Goal: Book appointment/travel/reservation

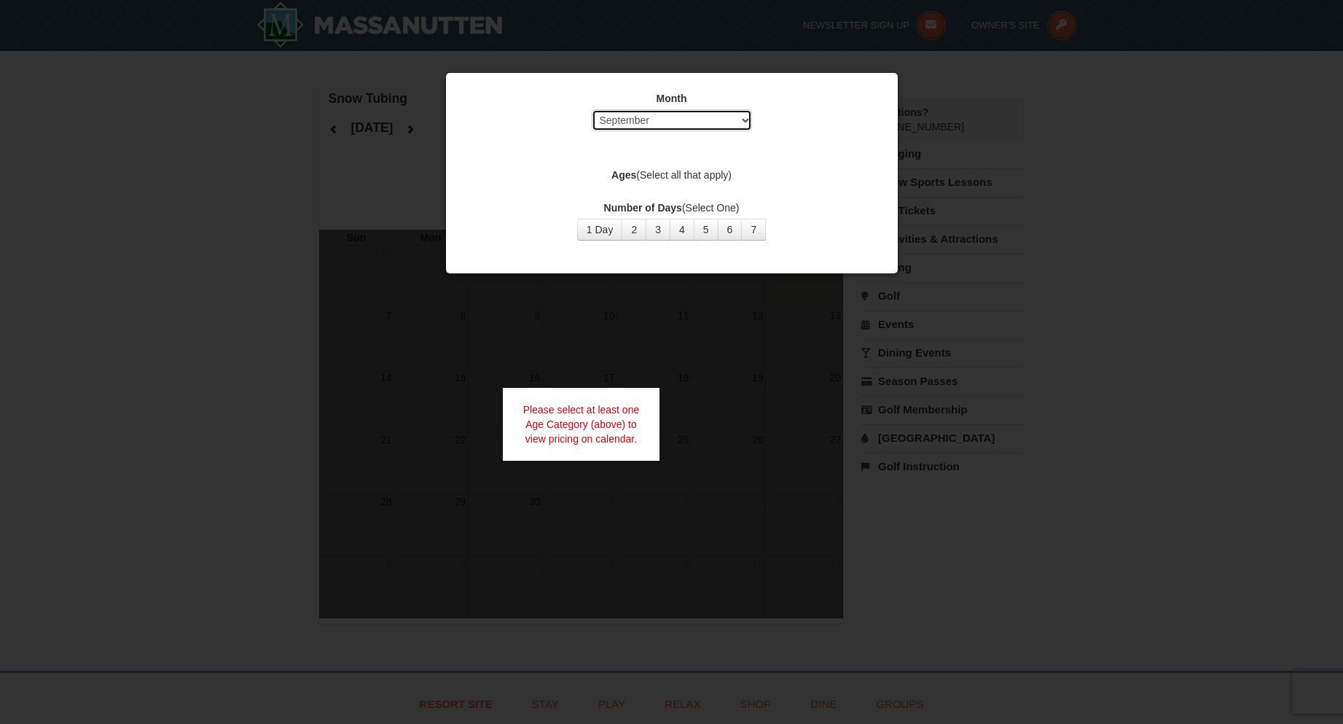
click at [641, 124] on select "Select September October November December January February March April May Jun…" at bounding box center [672, 120] width 160 height 22
click at [592, 109] on select "Select September October November December January February March April May Jun…" at bounding box center [672, 120] width 160 height 22
click at [664, 118] on select "Select September October November December January February March April May Jun…" at bounding box center [672, 120] width 160 height 22
select select "2"
click at [592, 109] on select "Select September October November December January February March April May Jun…" at bounding box center [672, 120] width 160 height 22
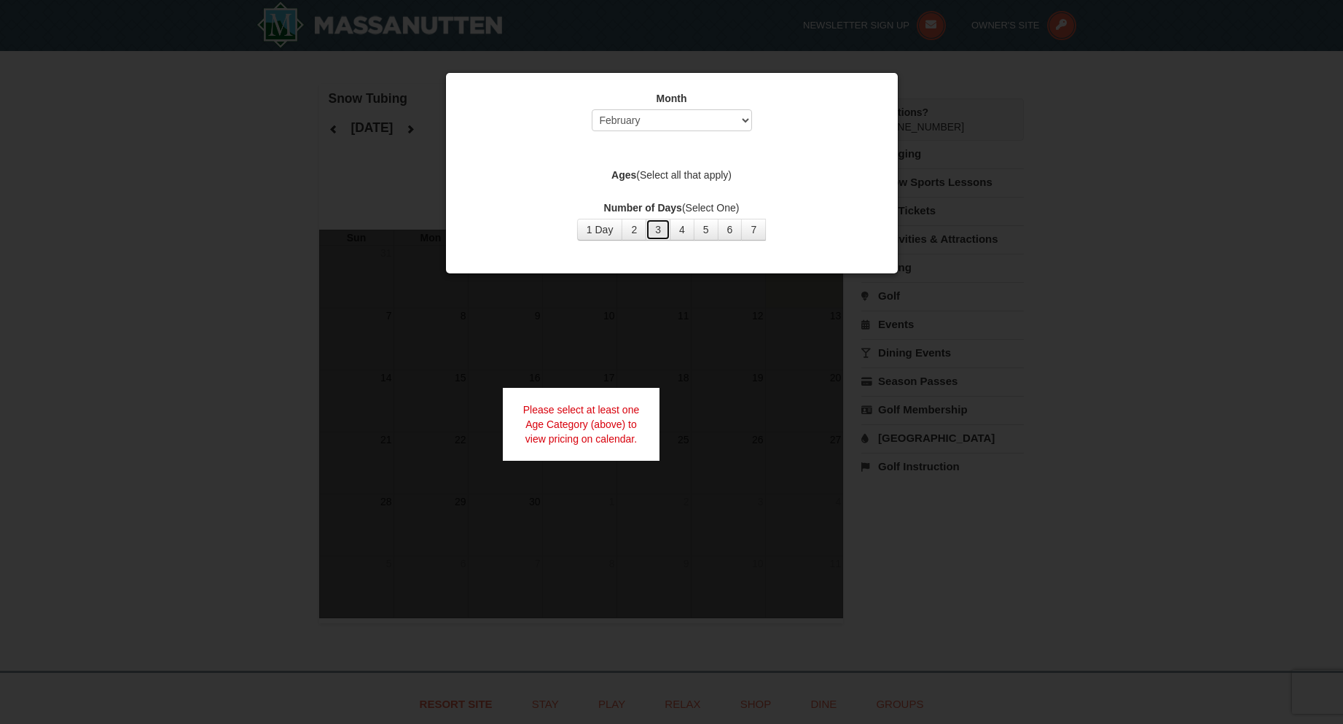
click at [657, 235] on button "3" at bounding box center [658, 230] width 25 height 22
drag, startPoint x: 689, startPoint y: 170, endPoint x: 657, endPoint y: 173, distance: 31.5
click at [689, 171] on label "Ages (Select all that apply)" at bounding box center [671, 175] width 415 height 15
click at [635, 176] on label "Ages (Select all that apply)" at bounding box center [671, 175] width 415 height 15
click at [617, 416] on div "Please select at least one Age Category (above) to view pricing on calendar." at bounding box center [581, 424] width 157 height 73
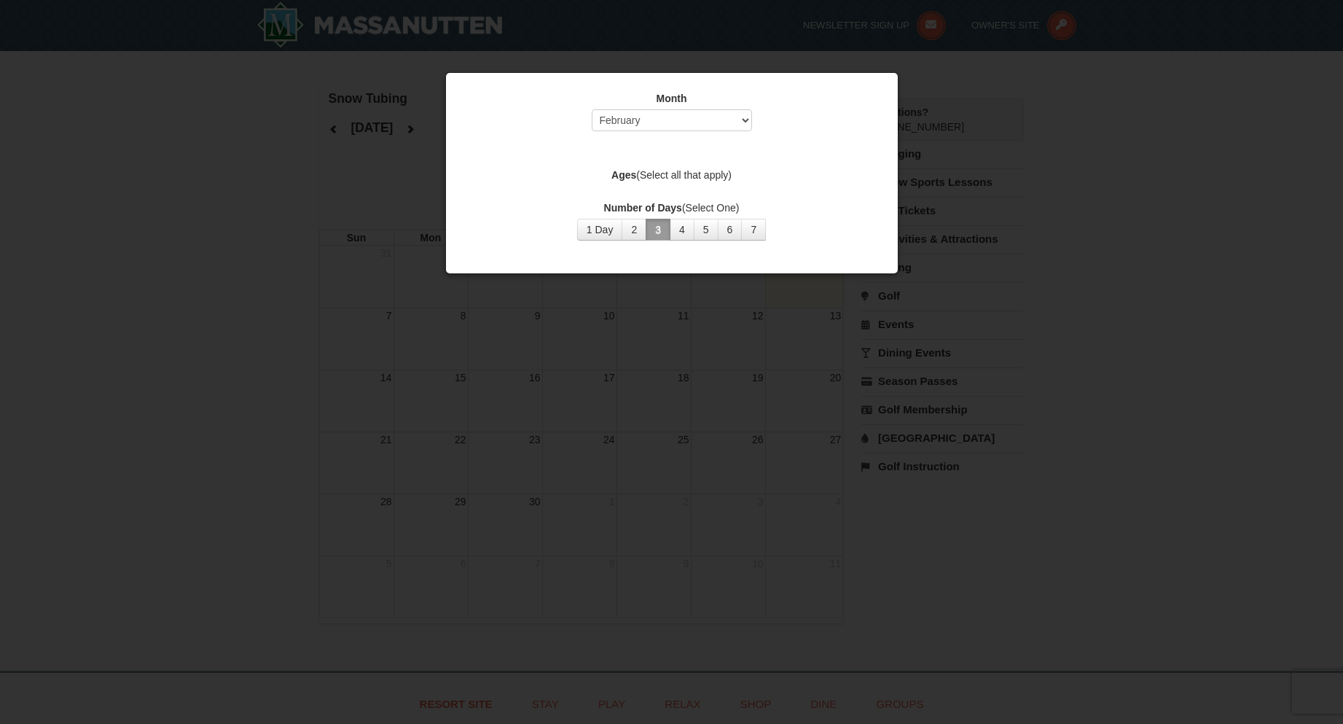
click at [664, 175] on label "Ages (Select all that apply)" at bounding box center [671, 175] width 415 height 15
click at [691, 113] on select "Select September October November December January February March April May Jun…" at bounding box center [672, 120] width 160 height 22
click at [592, 109] on select "Select September October November December January February March April May Jun…" at bounding box center [672, 120] width 160 height 22
click at [686, 230] on button "4" at bounding box center [682, 230] width 25 height 22
click at [688, 232] on button "4" at bounding box center [682, 230] width 25 height 22
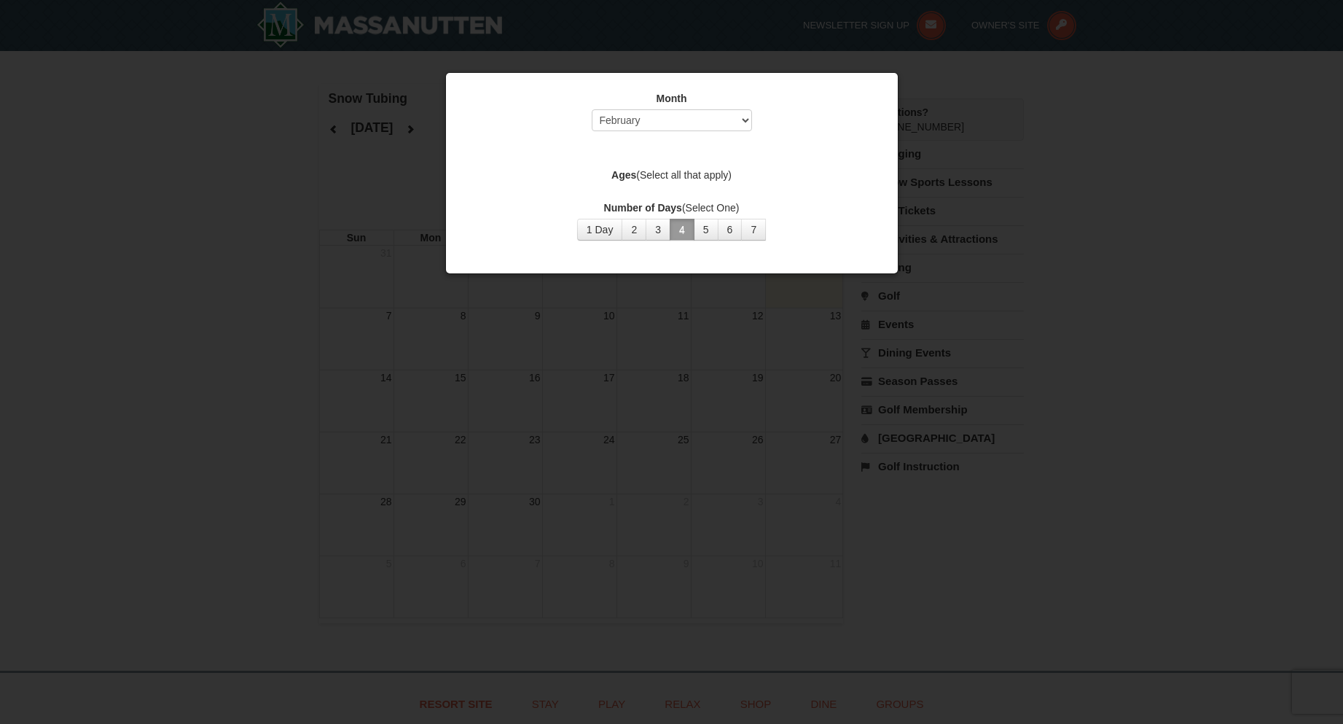
click at [688, 232] on button "4" at bounding box center [682, 230] width 25 height 22
drag, startPoint x: 665, startPoint y: 222, endPoint x: 402, endPoint y: 223, distance: 263.1
click at [665, 222] on button "3" at bounding box center [658, 230] width 25 height 22
click at [634, 345] on div at bounding box center [671, 362] width 1343 height 724
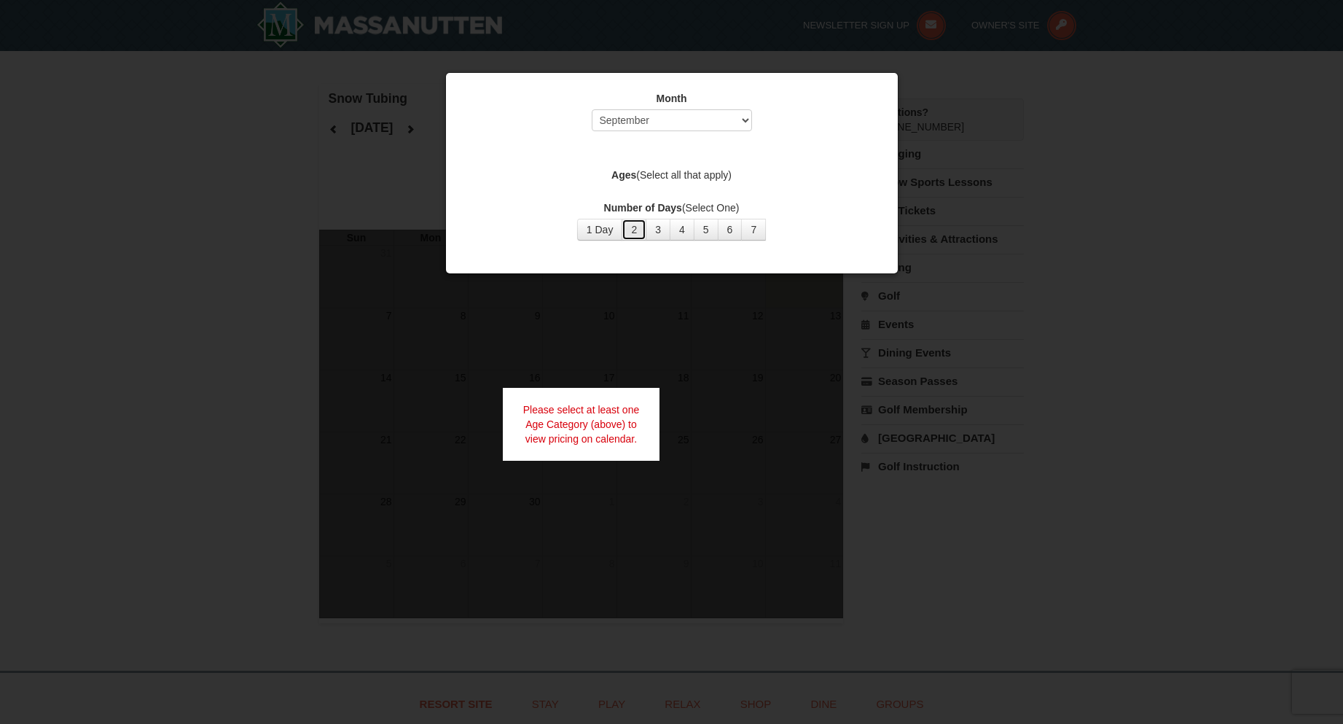
drag, startPoint x: 630, startPoint y: 238, endPoint x: 644, endPoint y: 238, distance: 13.8
click at [630, 238] on button "2" at bounding box center [634, 230] width 25 height 22
click at [724, 235] on button "6" at bounding box center [730, 230] width 25 height 22
click at [327, 276] on div at bounding box center [671, 362] width 1343 height 724
click at [729, 122] on select "Select September October November December January February March April May Jun…" at bounding box center [672, 120] width 160 height 22
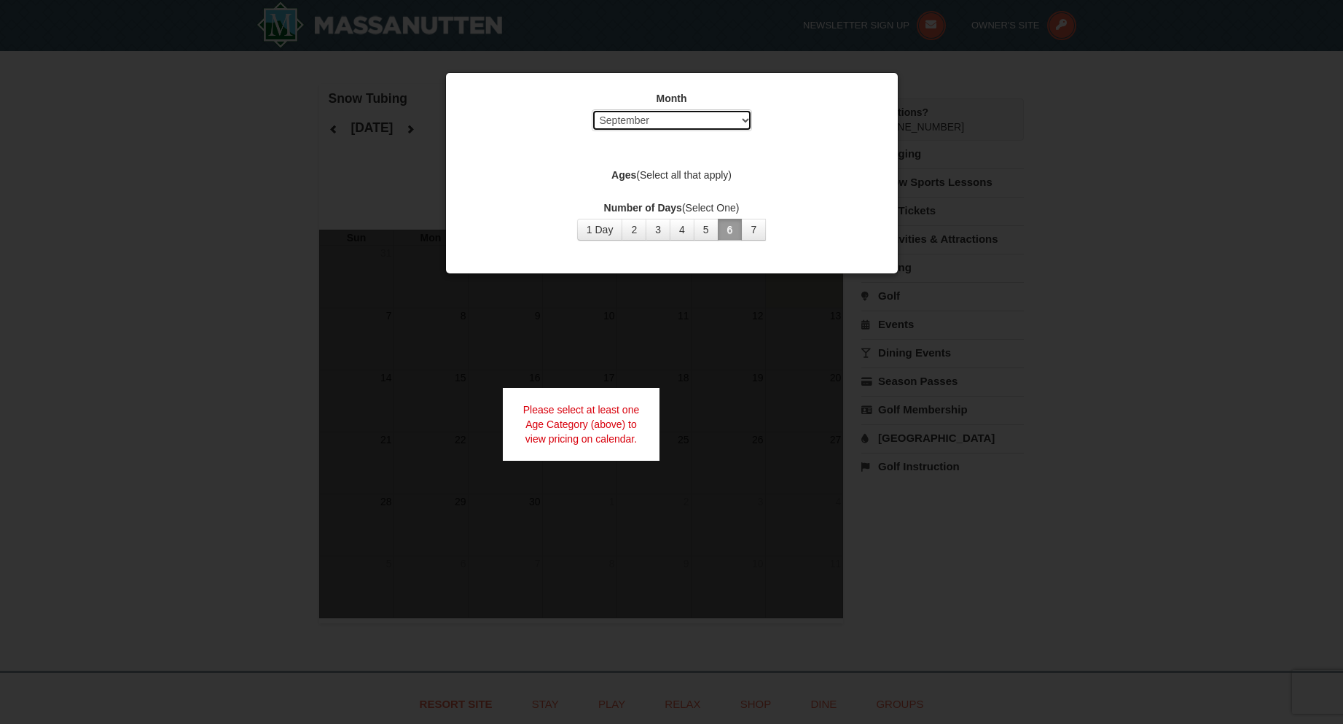
select select "12"
click at [592, 109] on select "Select September October November December January February March April May Jun…" at bounding box center [672, 120] width 160 height 22
click at [630, 174] on strong "Ages" at bounding box center [623, 175] width 25 height 12
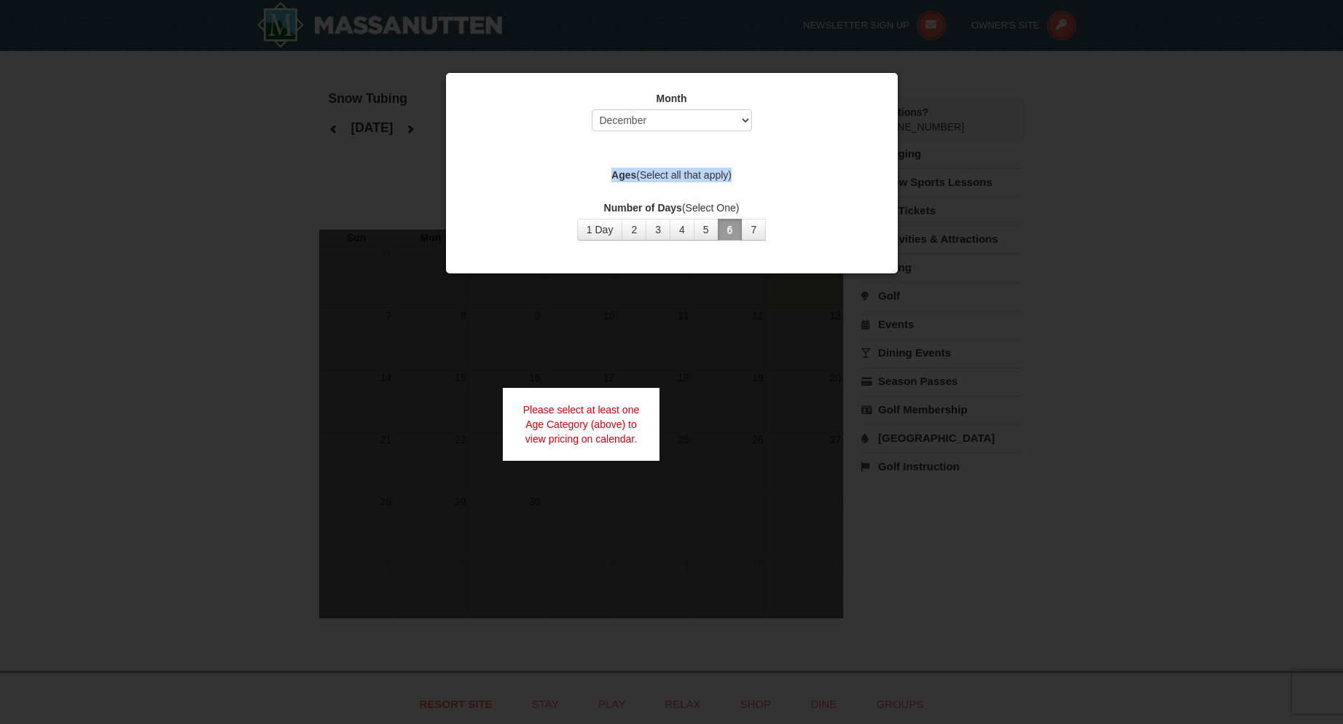
click at [630, 174] on strong "Ages" at bounding box center [623, 175] width 25 height 12
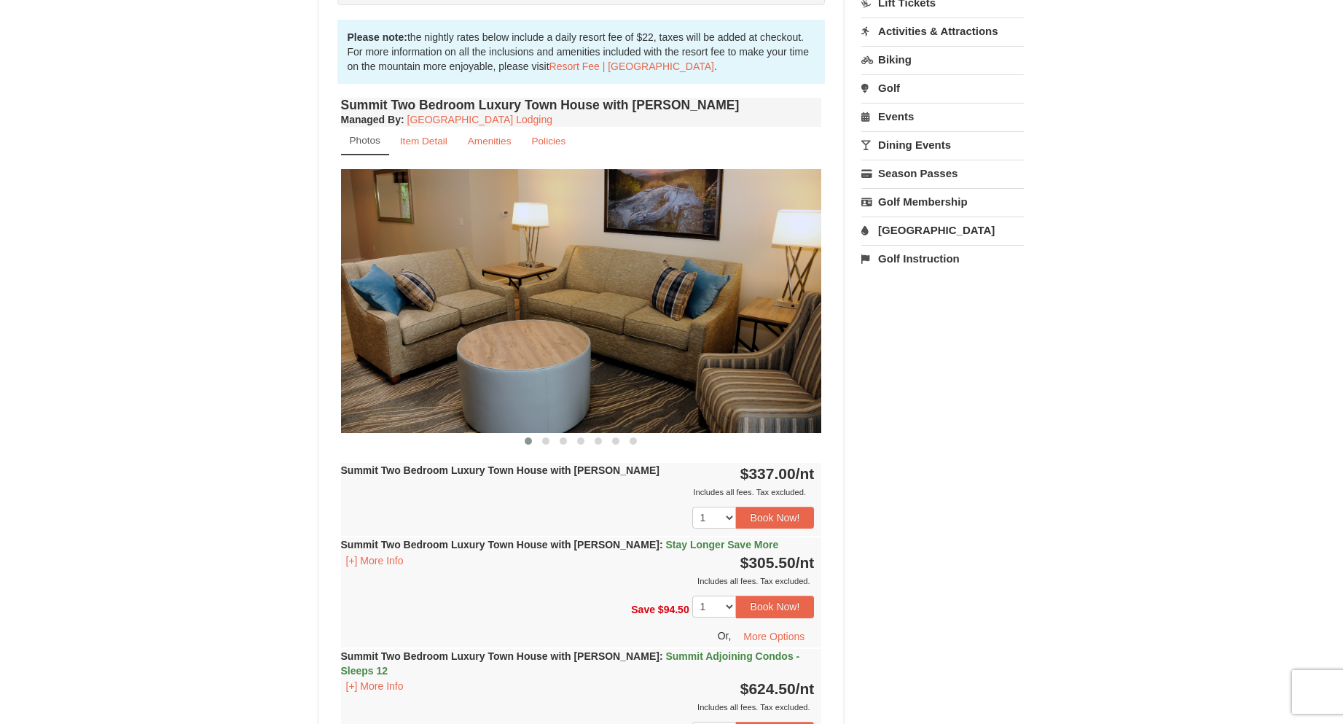
scroll to position [437, 0]
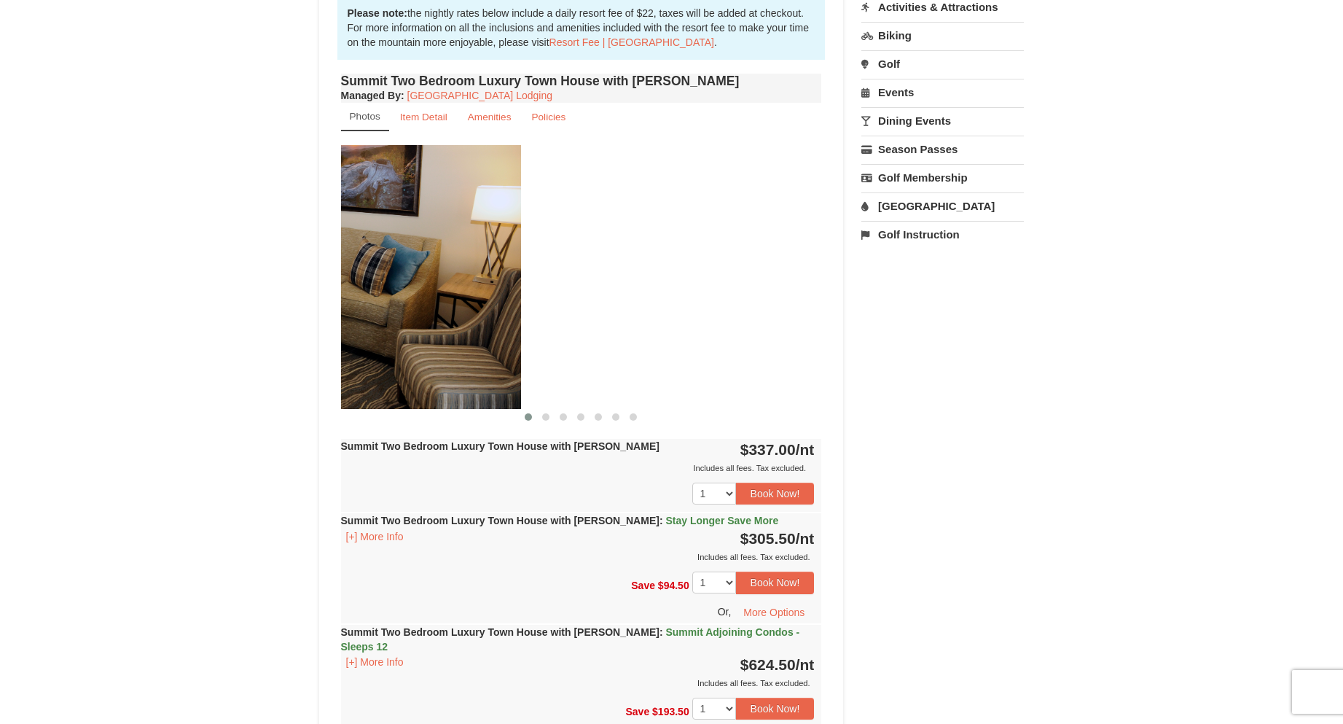
drag, startPoint x: 740, startPoint y: 310, endPoint x: 425, endPoint y: 326, distance: 315.3
click at [426, 326] on img at bounding box center [280, 276] width 481 height 263
